Goal: Task Accomplishment & Management: Manage account settings

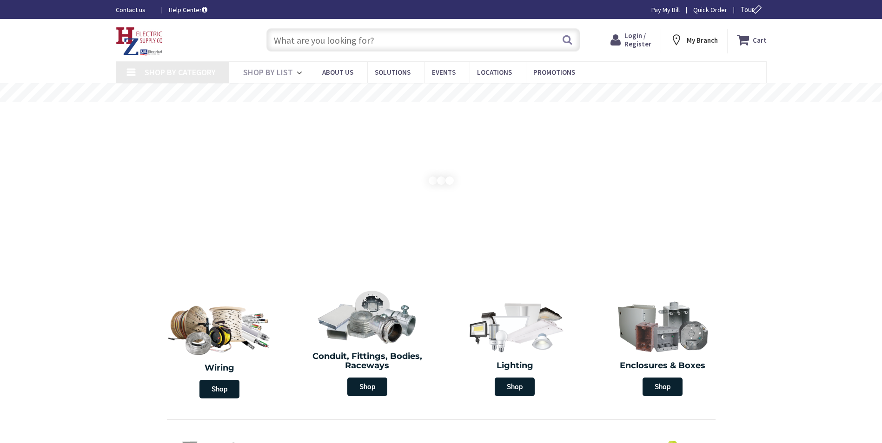
click at [314, 38] on input "text" at bounding box center [423, 39] width 314 height 23
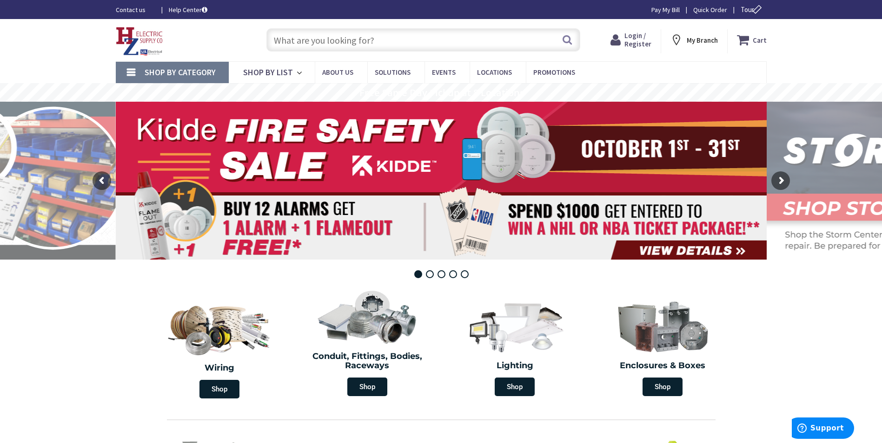
click at [637, 37] on span "Login / Register" at bounding box center [637, 39] width 27 height 17
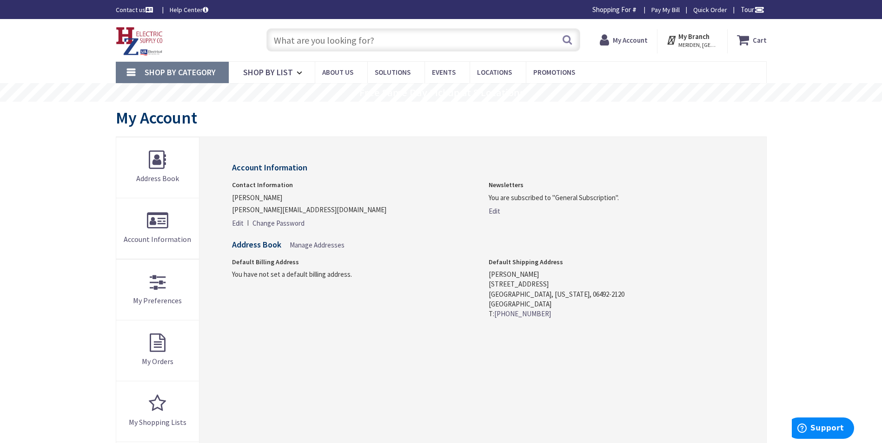
click at [315, 40] on input "text" at bounding box center [423, 39] width 314 height 23
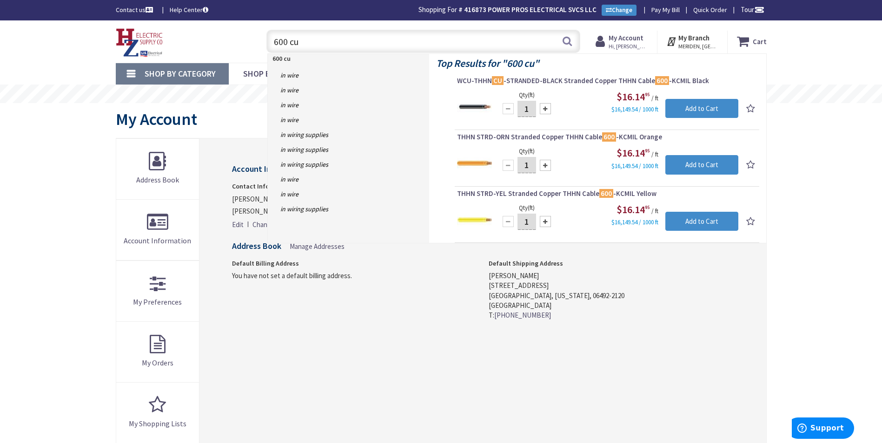
type input "600 cu"
